Goal: Information Seeking & Learning: Learn about a topic

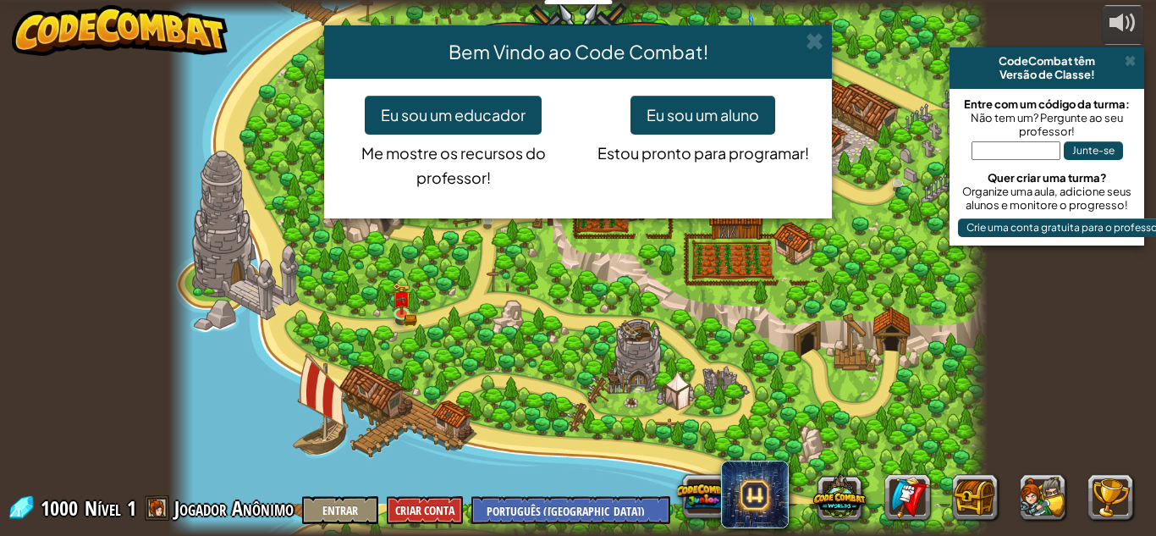
select select "pt-BR"
click at [708, 124] on button "Eu sou um aluno" at bounding box center [703, 115] width 145 height 39
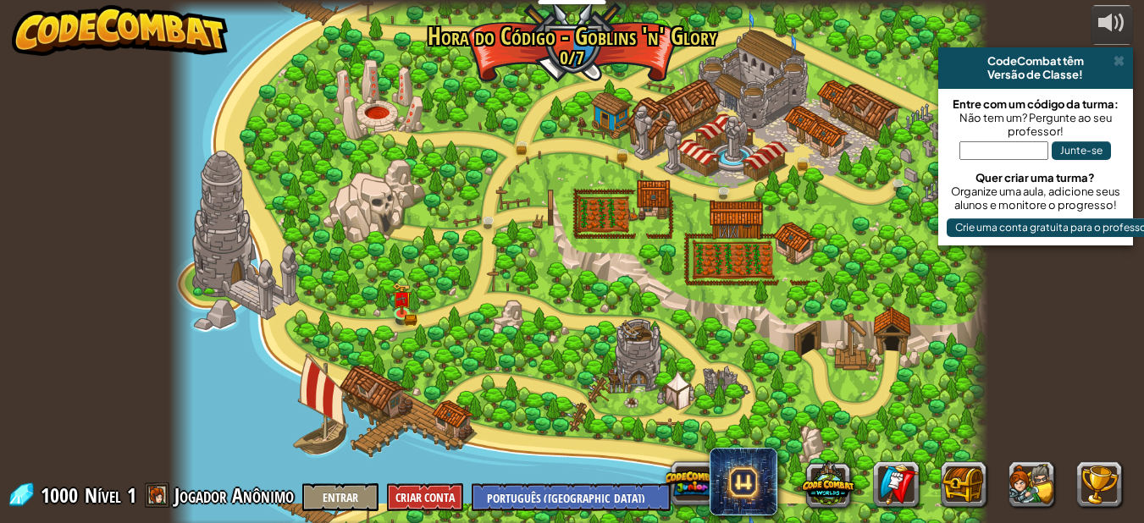
scroll to position [13, 0]
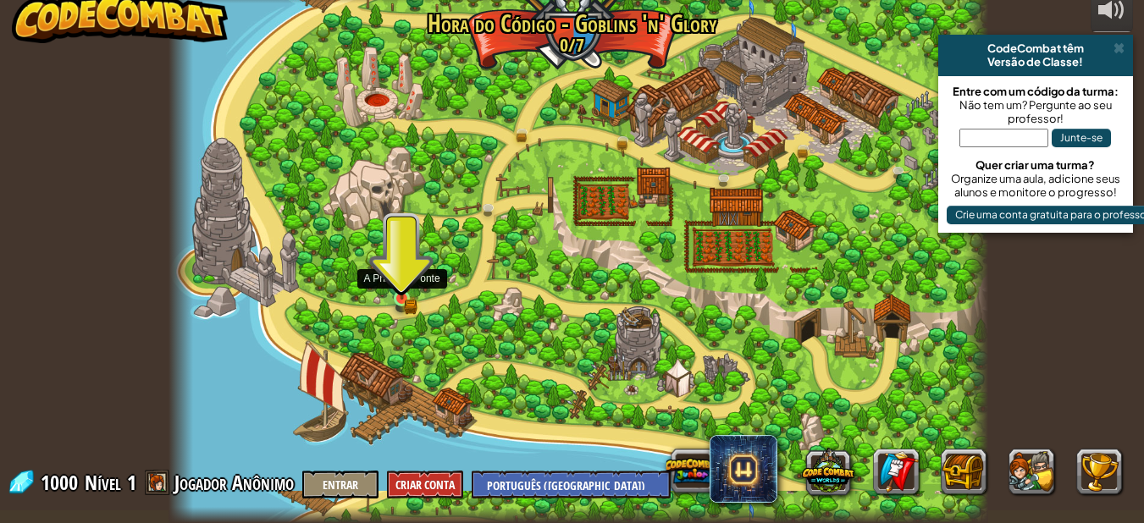
click at [411, 287] on div "Ponte Quebrada (Em breve!) Estamos dentro! É hora de alarmar o presidente da câ…" at bounding box center [577, 255] width 819 height 536
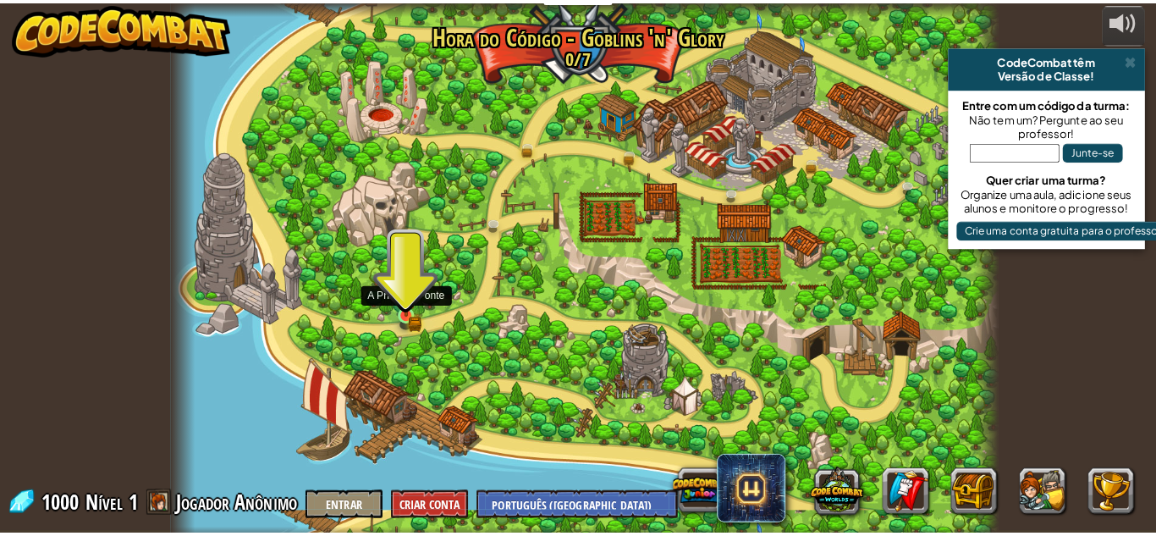
scroll to position [0, 0]
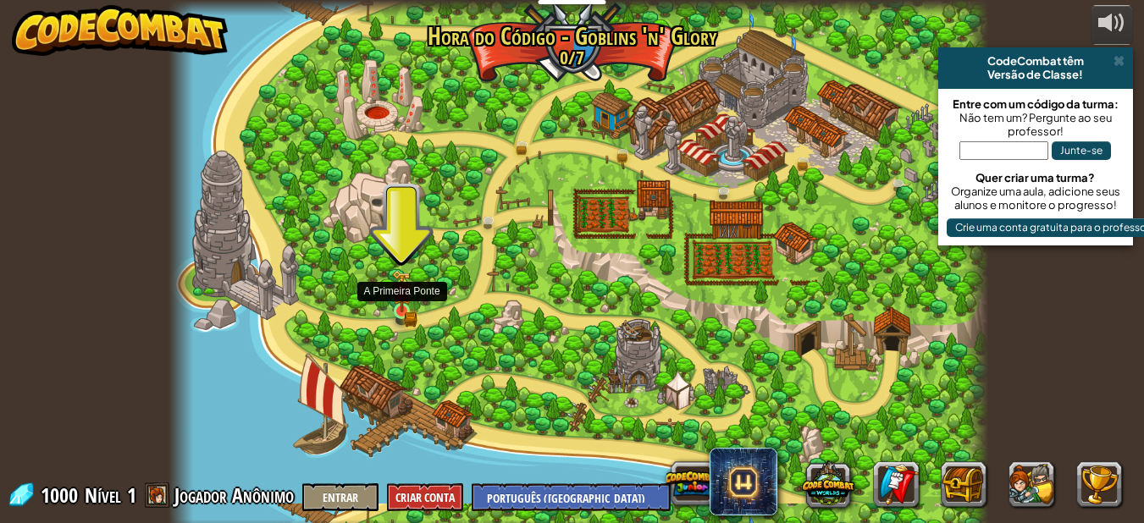
click at [409, 303] on img at bounding box center [401, 291] width 19 height 42
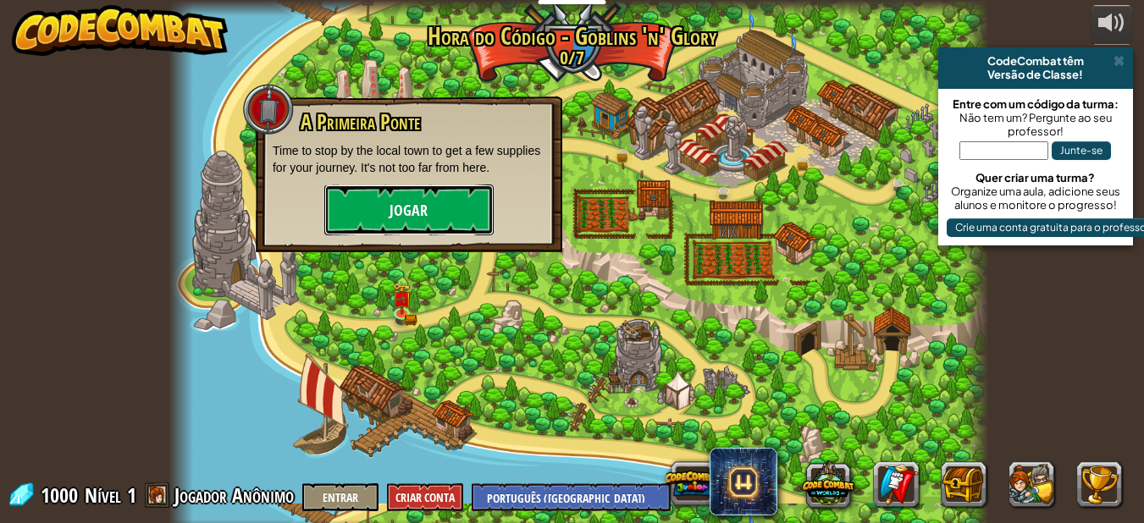
click at [405, 223] on button "Jogar" at bounding box center [408, 210] width 169 height 51
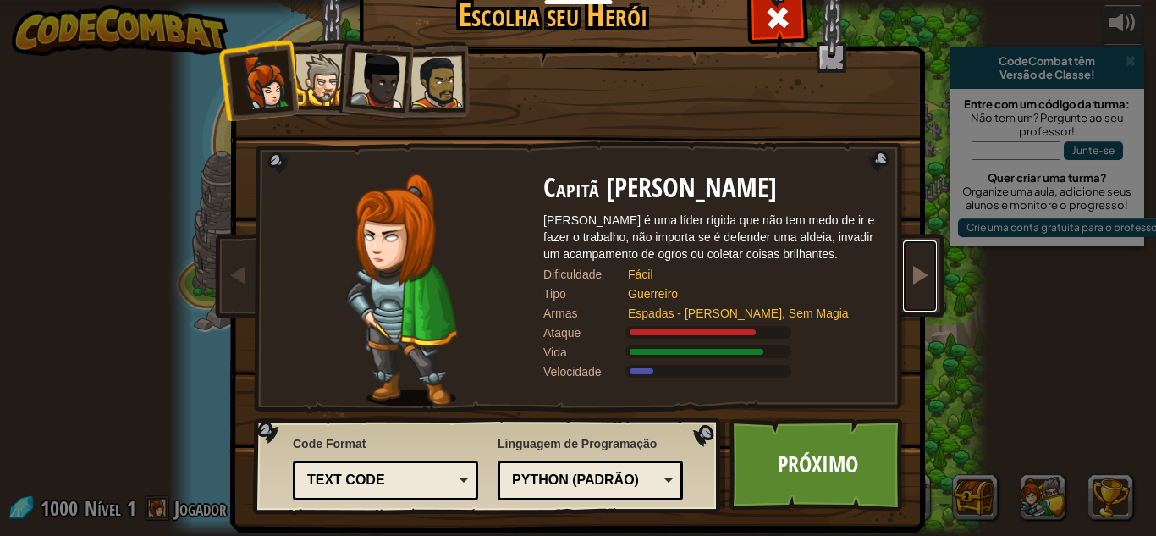
click at [920, 274] on span at bounding box center [920, 274] width 20 height 20
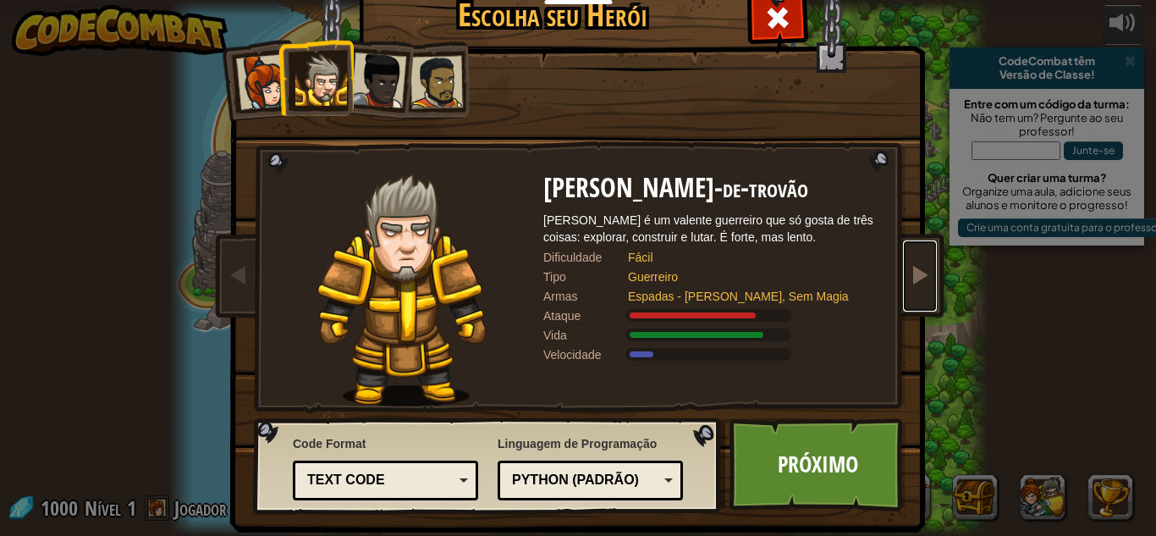
click at [910, 264] on span at bounding box center [920, 274] width 20 height 20
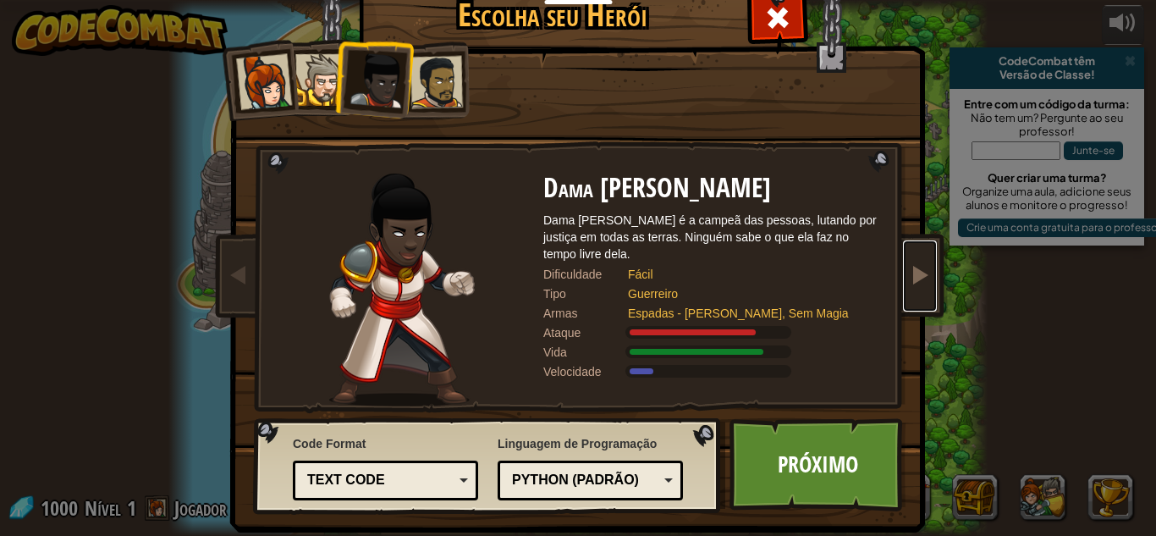
click at [910, 273] on span at bounding box center [920, 274] width 20 height 20
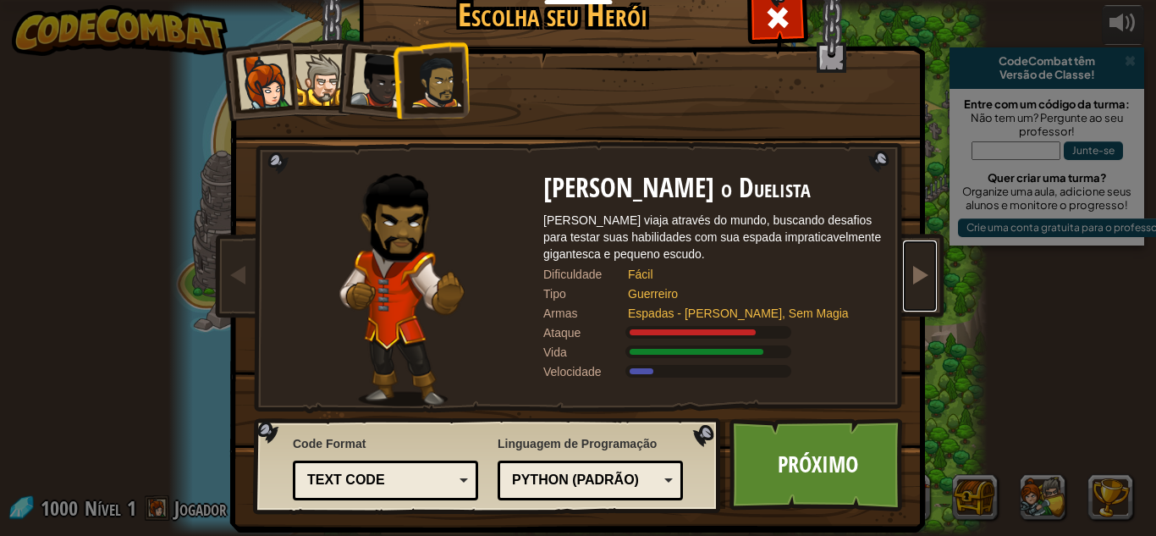
click at [910, 283] on span at bounding box center [920, 274] width 20 height 20
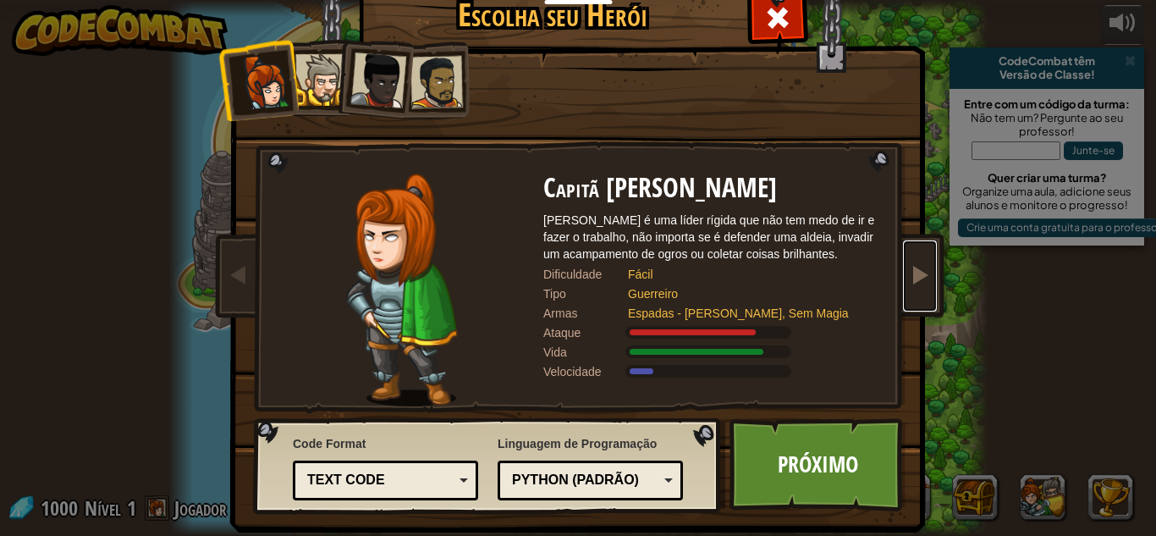
click at [910, 283] on span at bounding box center [920, 274] width 20 height 20
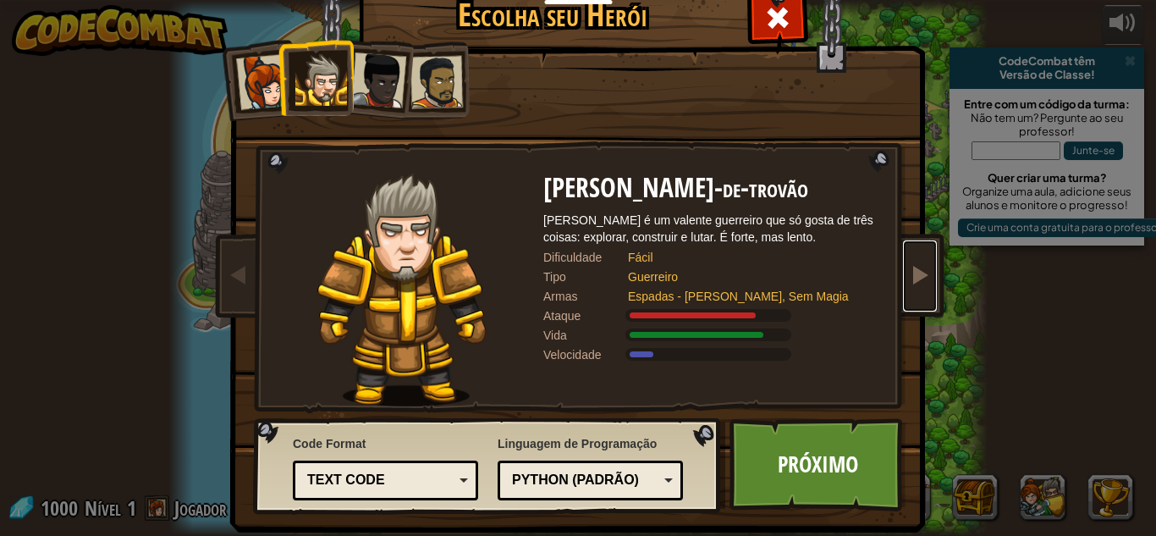
click at [910, 283] on span at bounding box center [920, 274] width 20 height 20
